Goal: Find specific page/section: Find specific page/section

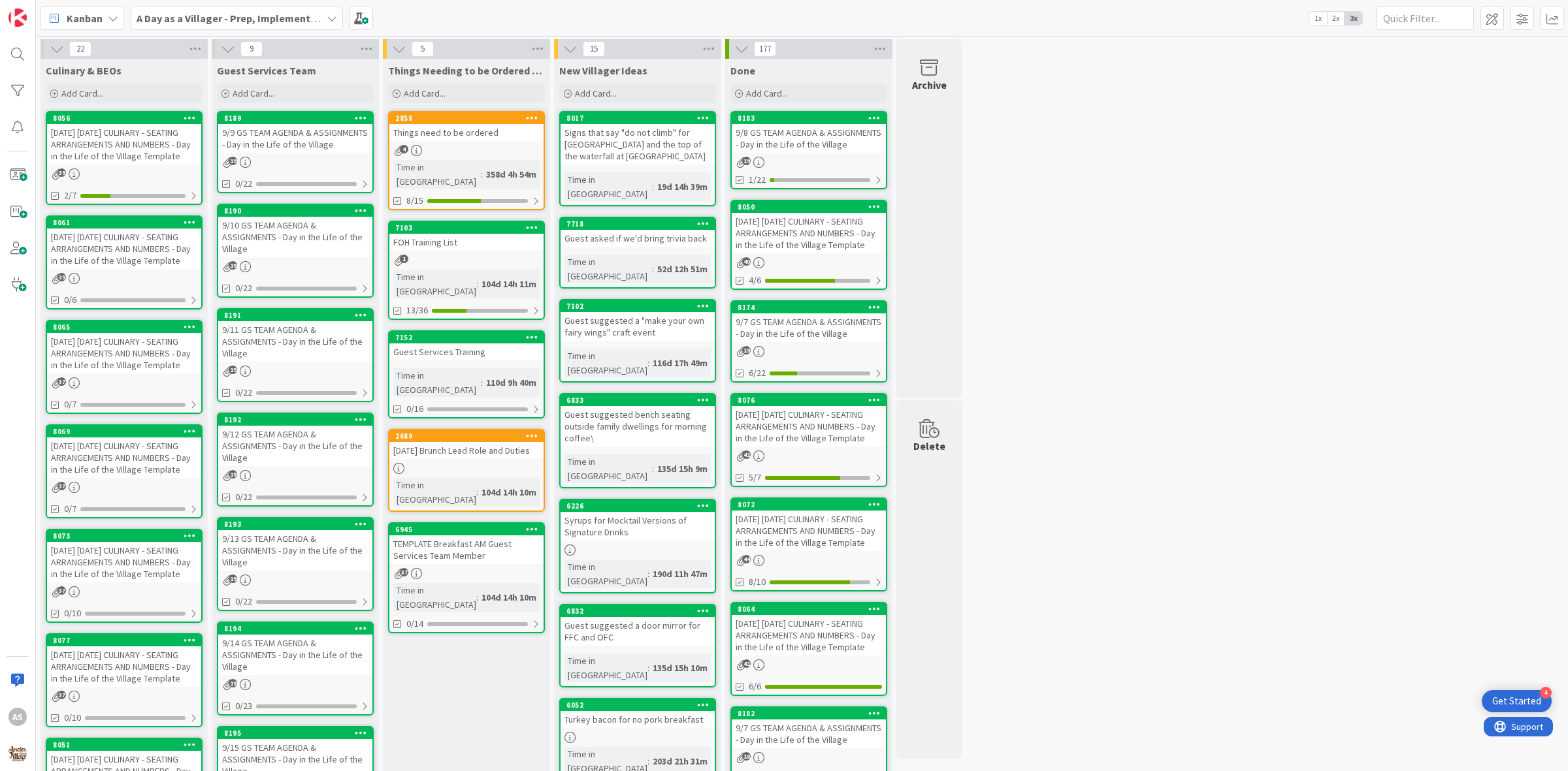
click at [145, 152] on div "[DATE] [DATE] CULINARY - SEATING ARRANGEMENTS AND NUMBERS - Day in the Life of …" at bounding box center [124, 144] width 154 height 40
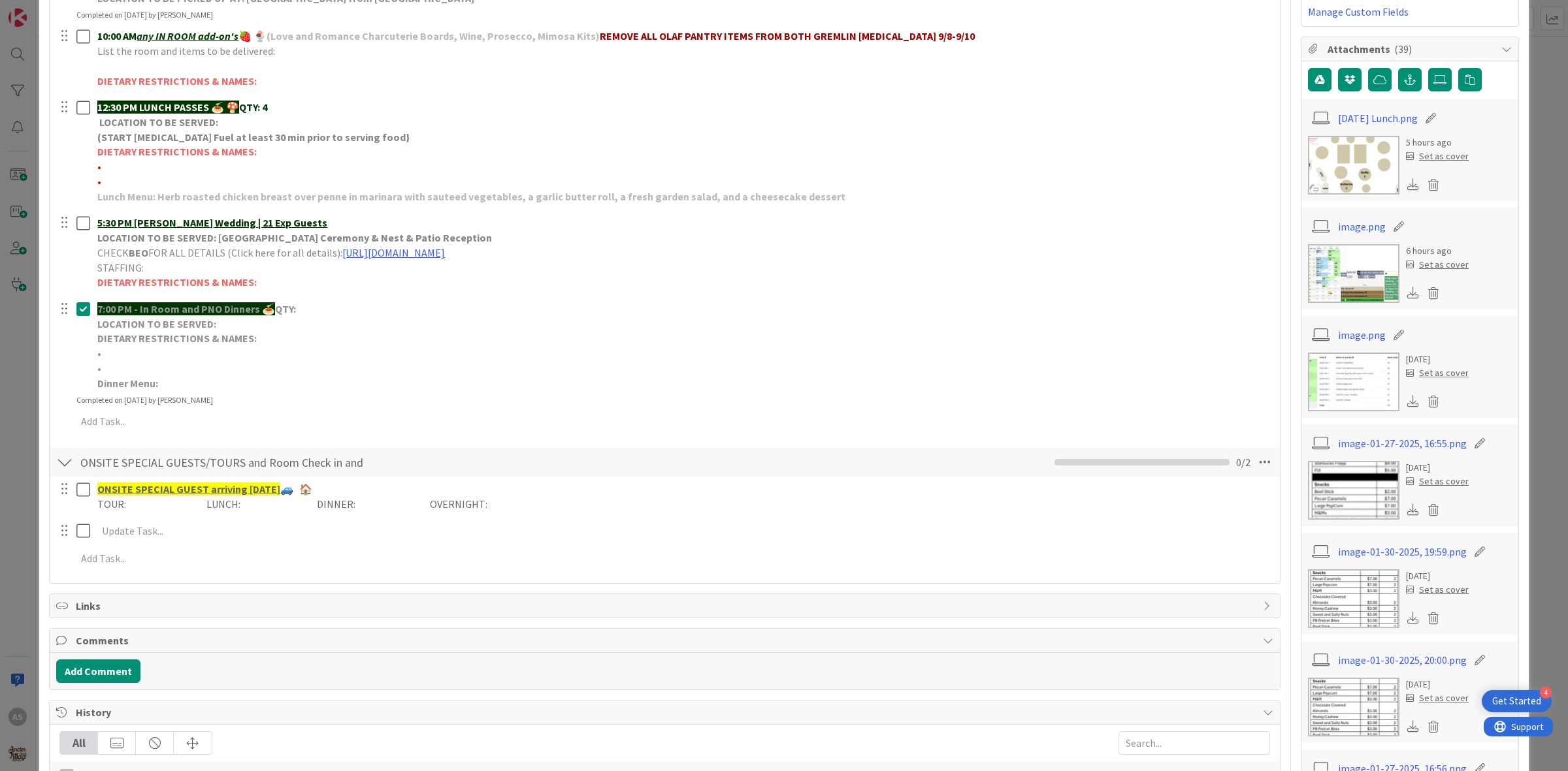
scroll to position [245, 0]
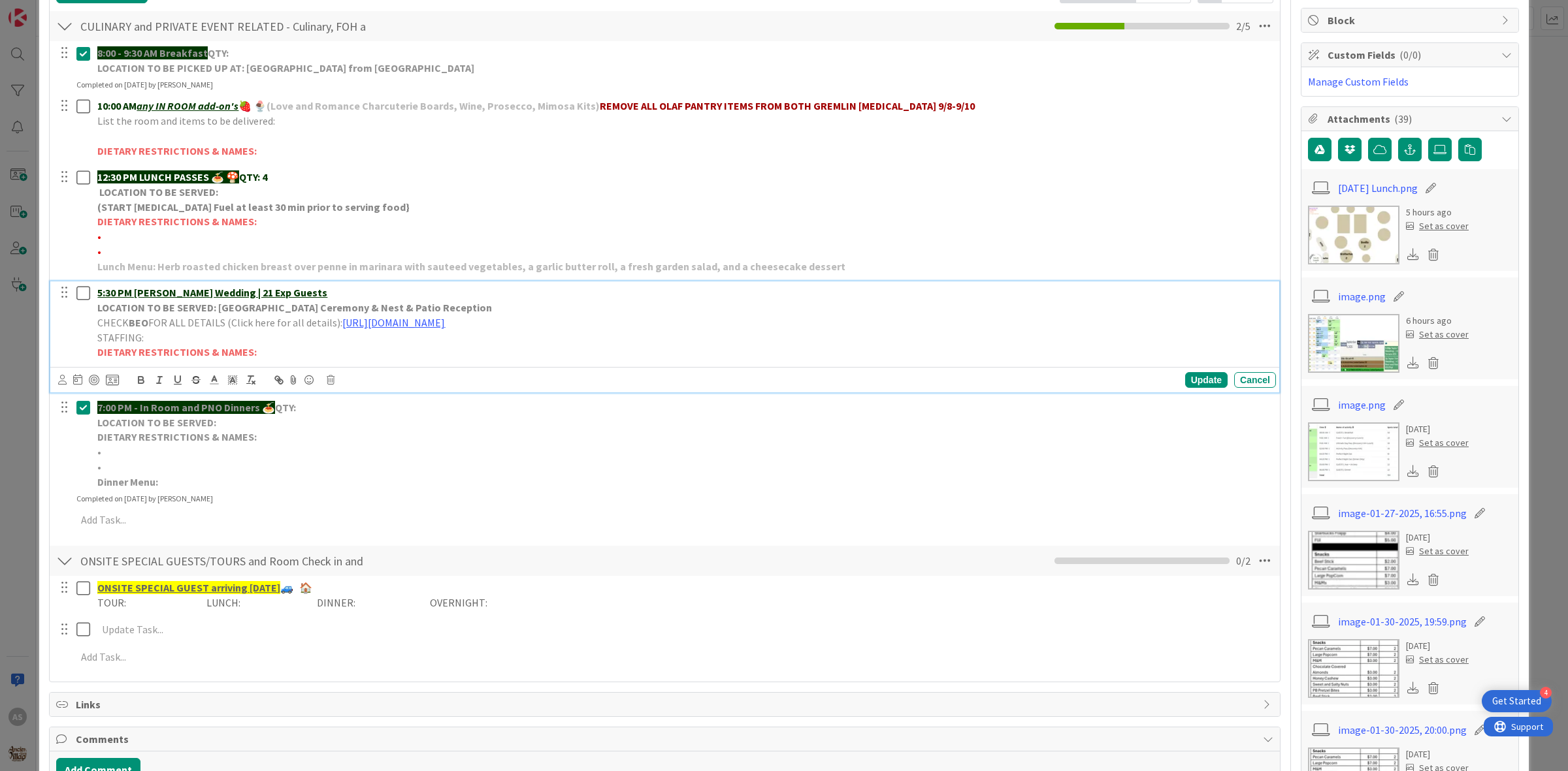
click at [407, 331] on p "STAFFING:" at bounding box center [683, 338] width 1174 height 15
click at [397, 319] on link "[URL][DOMAIN_NAME]" at bounding box center [393, 322] width 103 height 13
click at [467, 345] on link "[URL][DOMAIN_NAME]" at bounding box center [500, 348] width 89 height 17
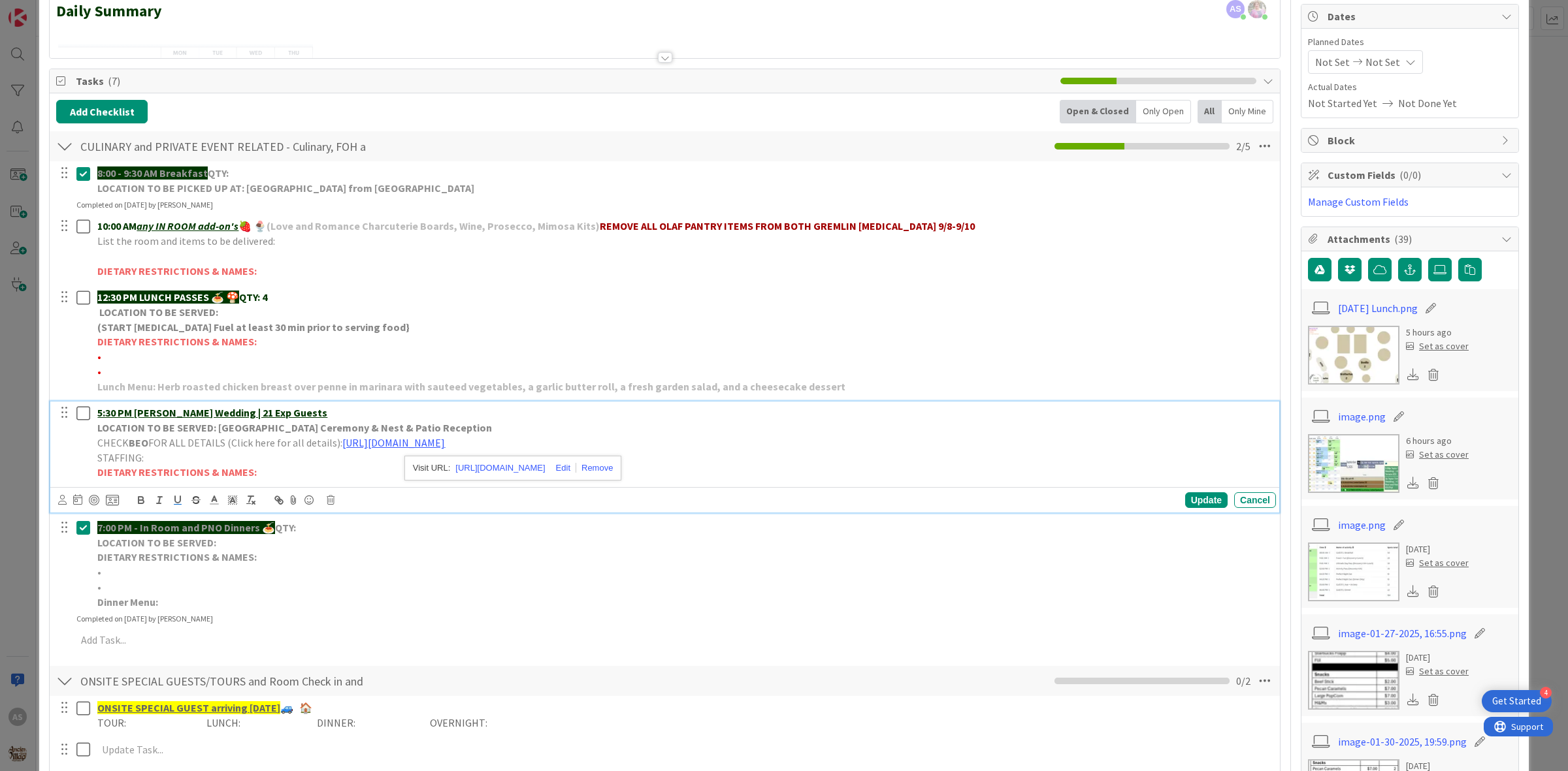
scroll to position [0, 0]
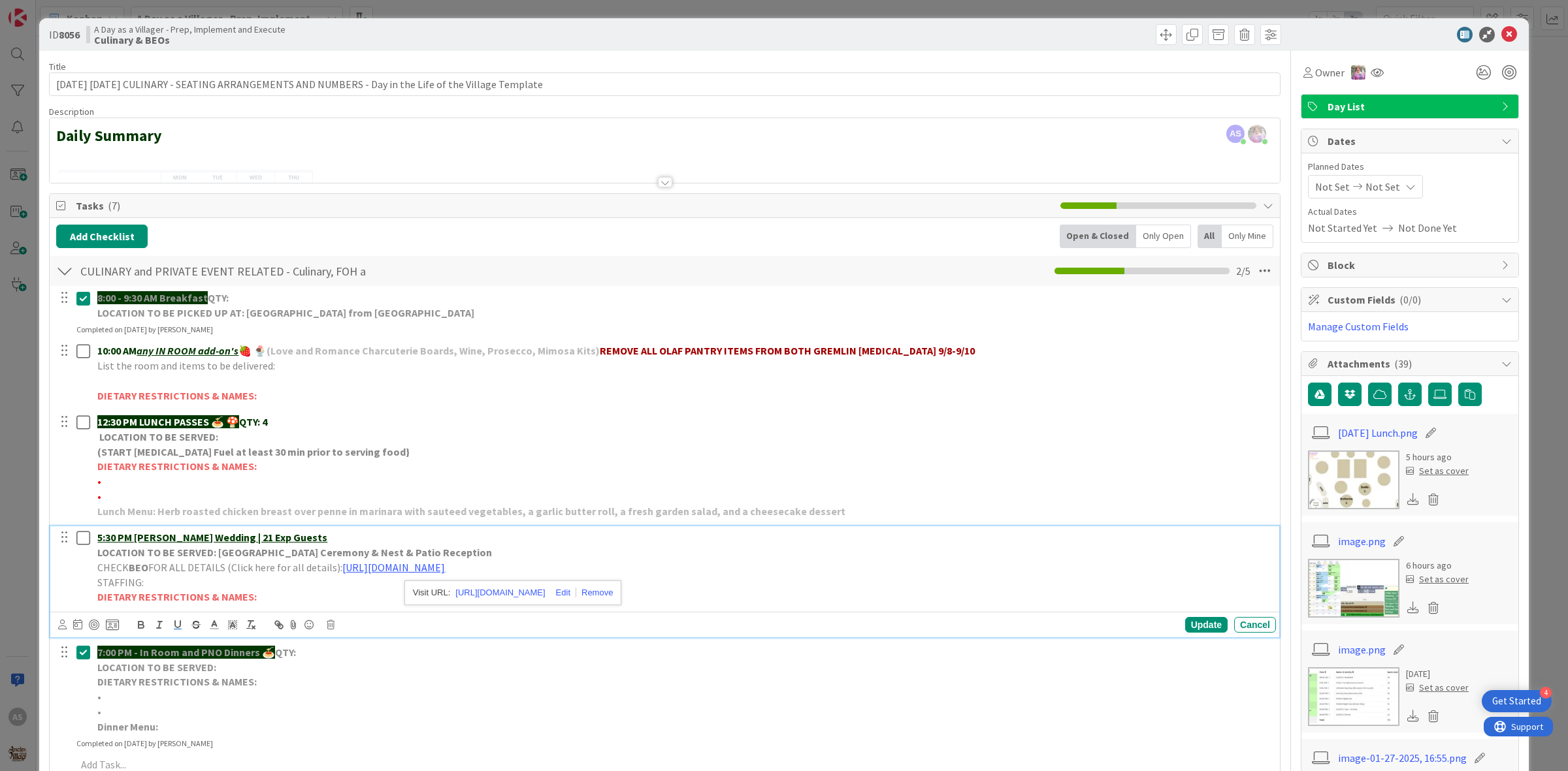
click at [1501, 43] on div "ID 8056 A Day as a Villager - Prep, Implement and Execute Culinary & BEOs" at bounding box center [783, 35] width 1489 height 33
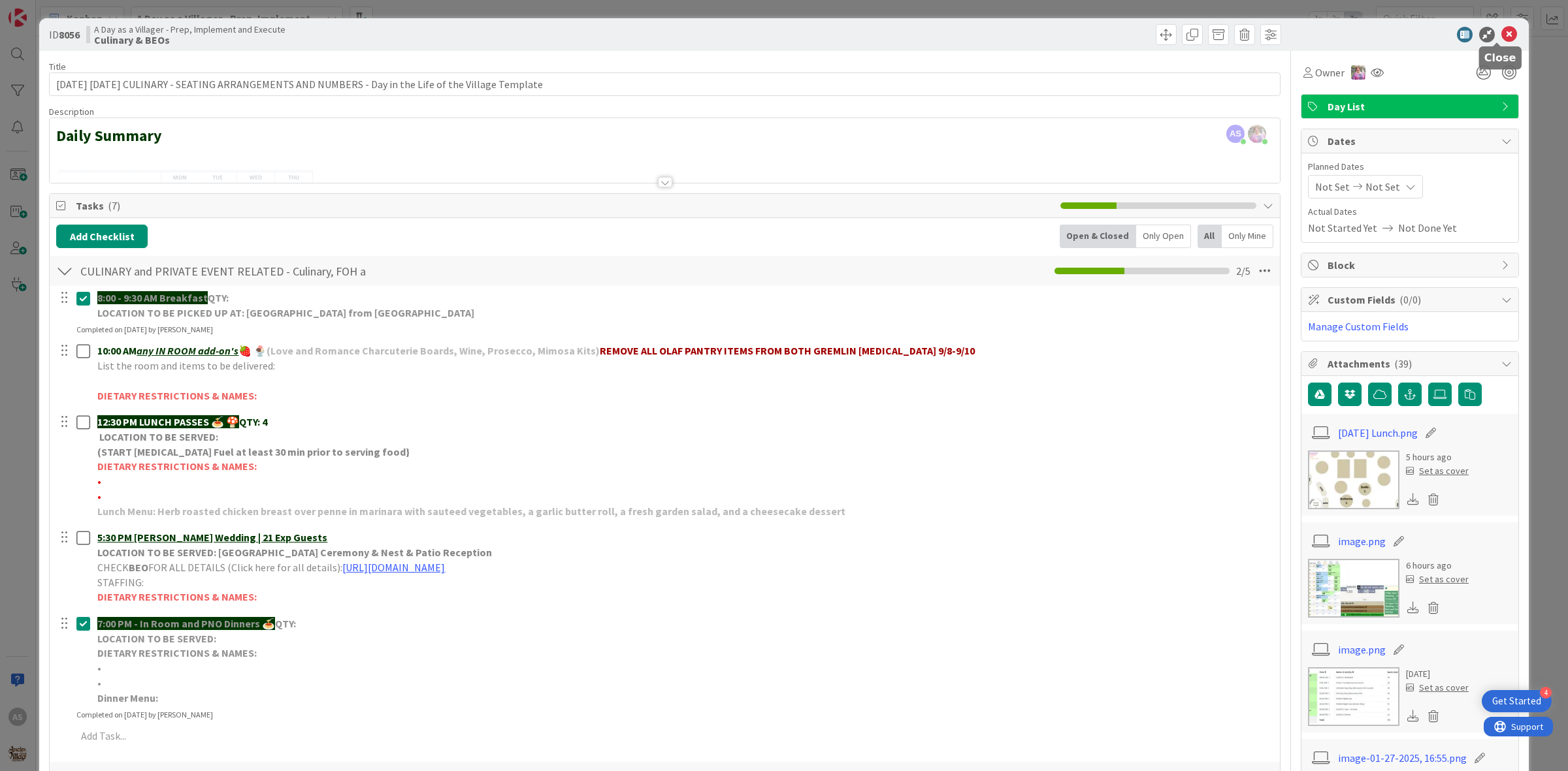
click at [1502, 30] on icon at bounding box center [1509, 35] width 16 height 16
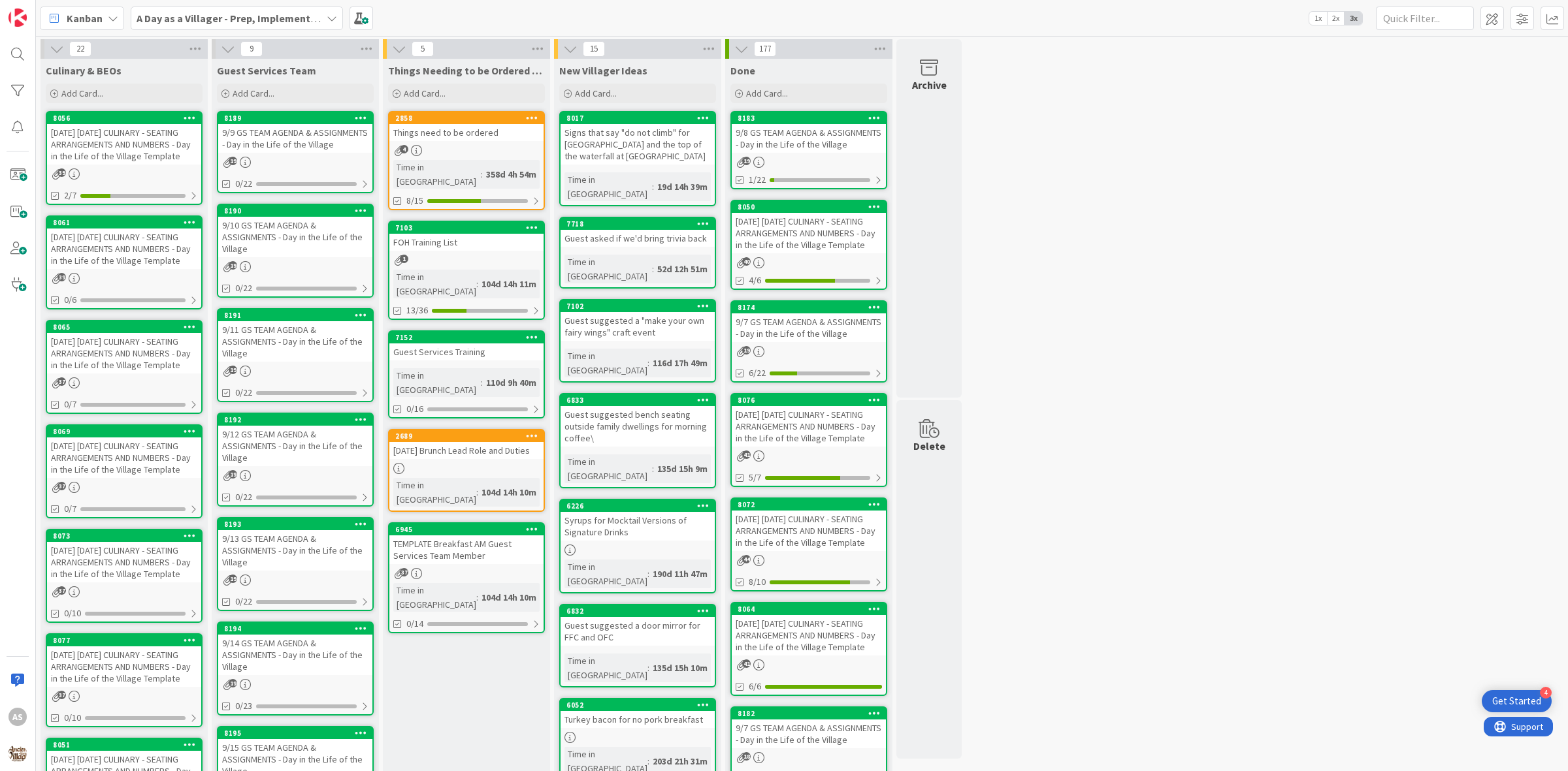
click at [295, 138] on div "9/9 GS TEAM AGENDA & ASSIGNMENTS - Day in the Life of the Village" at bounding box center [295, 138] width 154 height 29
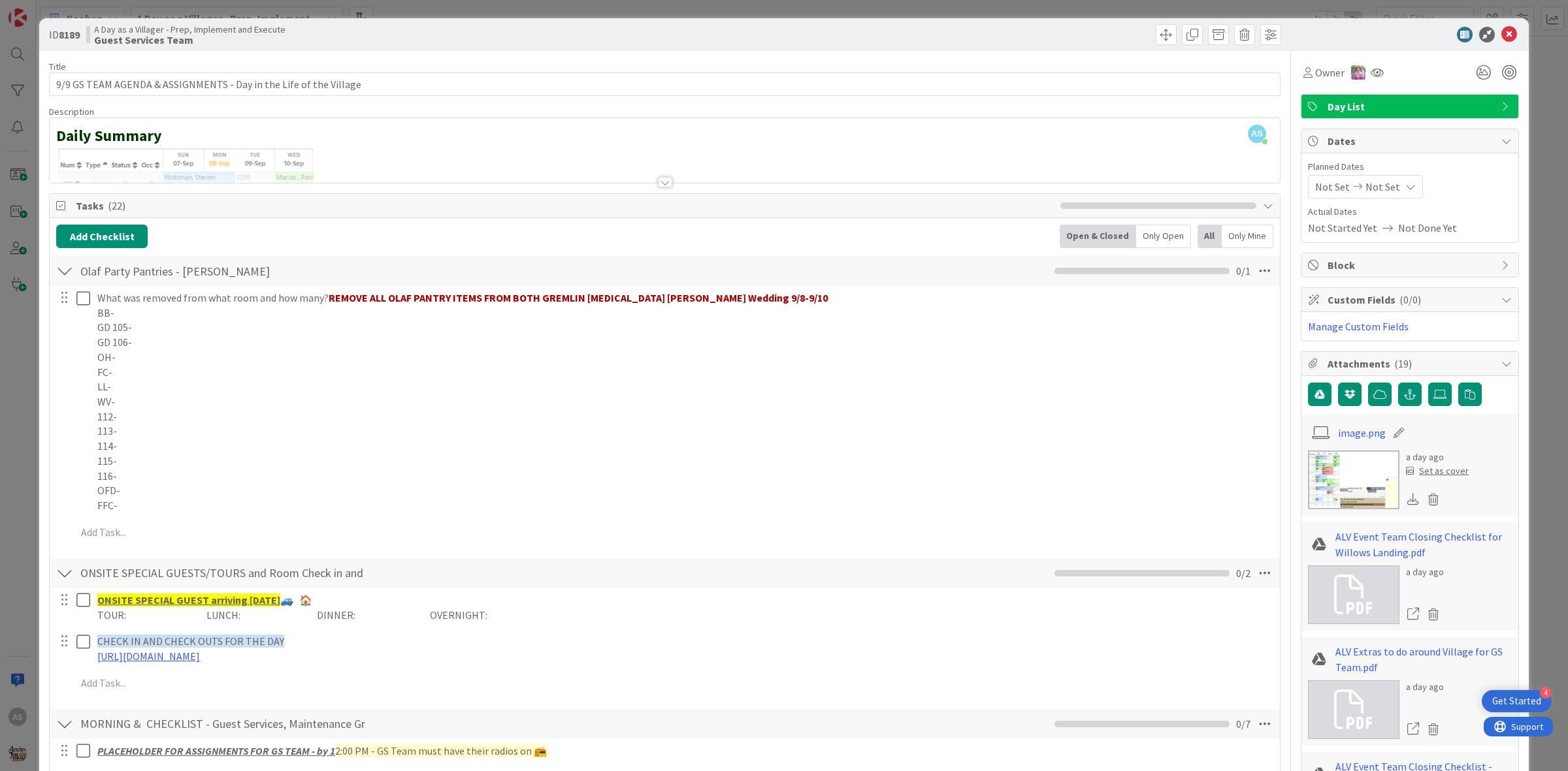
click at [1493, 20] on div "ID 8189 A Day as a Villager - Prep, Implement and Execute Guest Services Team T…" at bounding box center [784, 385] width 1568 height 771
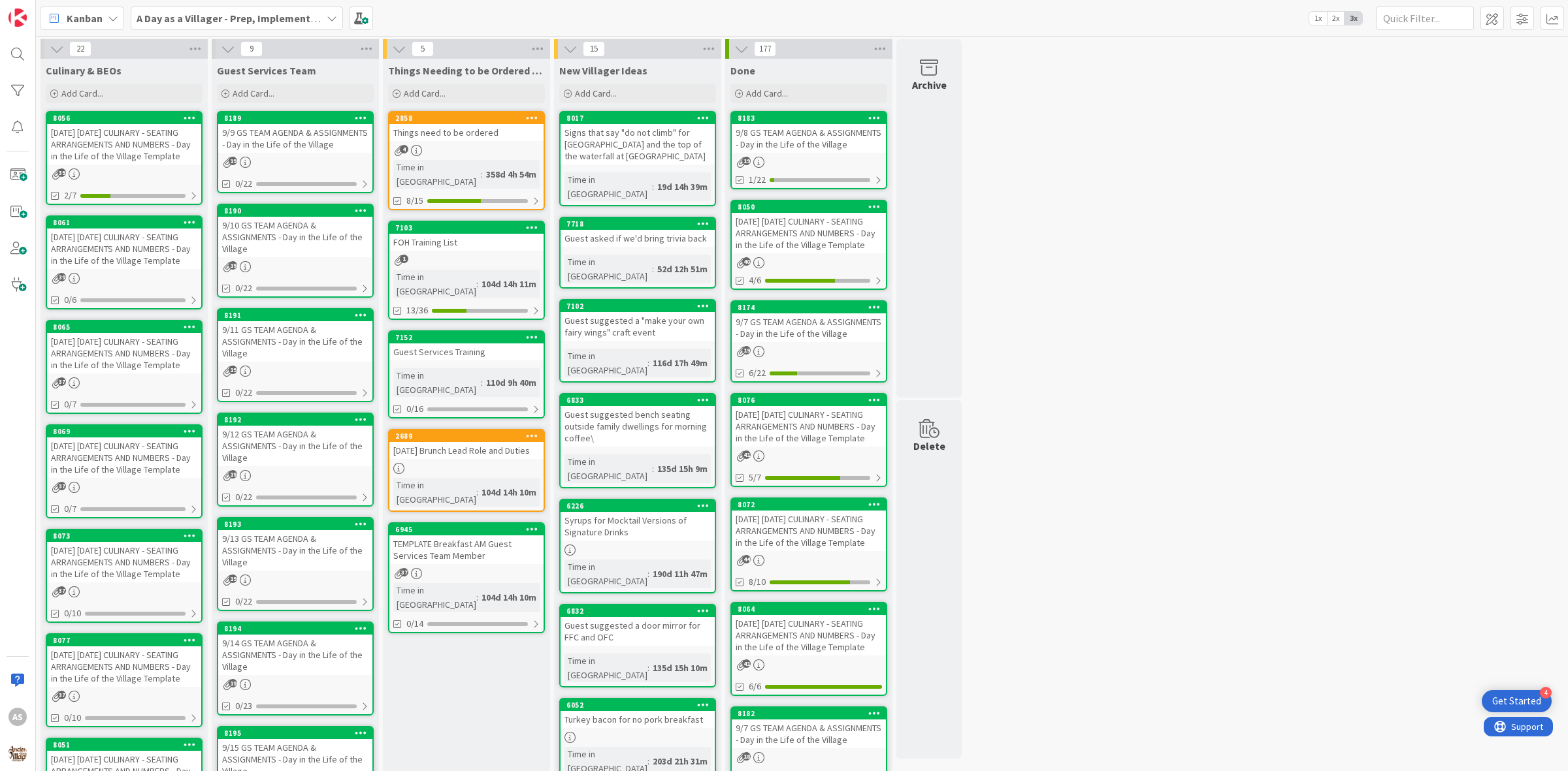
click at [1154, 229] on div "22 Culinary & BEOs Add Card... 8056 [DATE] [DATE] CULINARY - SEATING ARRANGEMEN…" at bounding box center [802, 616] width 1527 height 1155
click at [1293, 475] on div "22 Culinary & BEOs Add Card... 8056 [DATE] [DATE] CULINARY - SEATING ARRANGEMEN…" at bounding box center [802, 616] width 1527 height 1155
